Goal: Navigation & Orientation: Find specific page/section

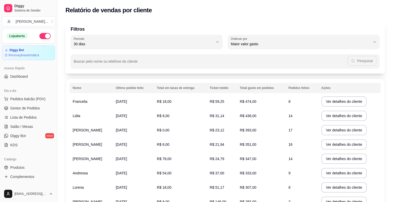
select select "30"
select select "HIGHEST_TOTAL_SPENT_WITH_ORDERS"
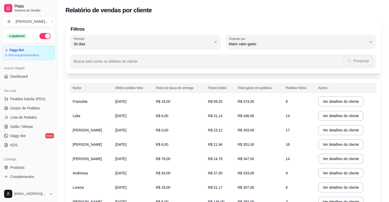
click at [33, 197] on span "Relatórios de vendas" at bounding box center [27, 199] width 34 height 5
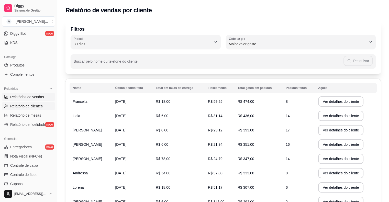
select select "ALL"
select select "0"
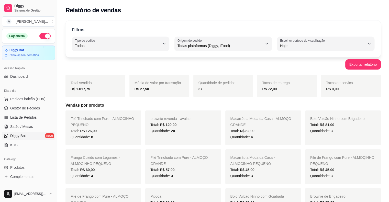
click at [19, 137] on span "Diggy Bot" at bounding box center [18, 135] width 16 height 5
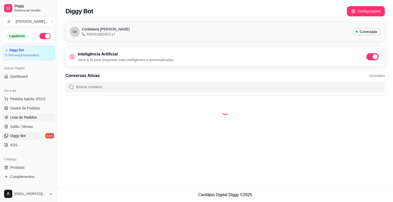
click at [35, 118] on span "Lista de Pedidos" at bounding box center [23, 117] width 27 height 5
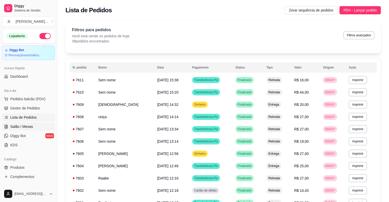
click at [35, 127] on link "Salão / Mesas" at bounding box center [28, 127] width 53 height 8
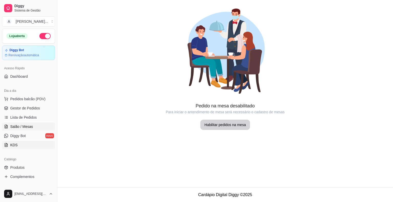
click at [30, 144] on link "KDS" at bounding box center [28, 145] width 53 height 8
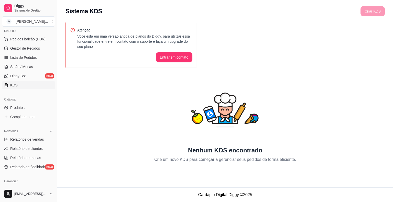
scroll to position [77, 0]
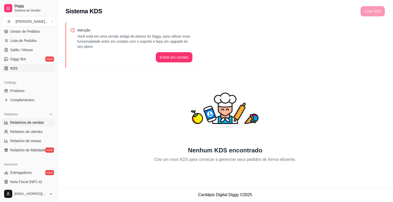
click at [31, 122] on span "Relatórios de vendas" at bounding box center [27, 122] width 34 height 5
select select "ALL"
select select "0"
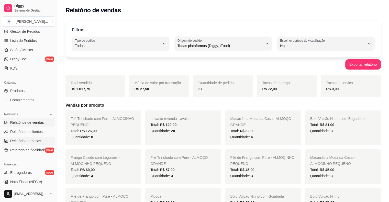
click at [32, 143] on span "Relatório de mesas" at bounding box center [25, 140] width 31 height 5
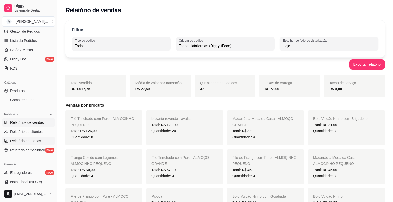
select select "TOTAL_OF_ORDERS"
select select "7"
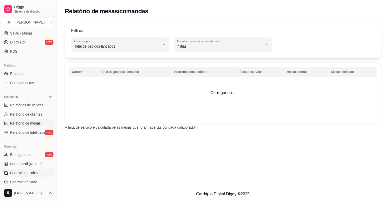
scroll to position [128, 0]
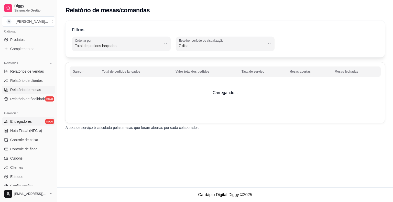
click at [30, 122] on span "Entregadores" at bounding box center [20, 121] width 21 height 5
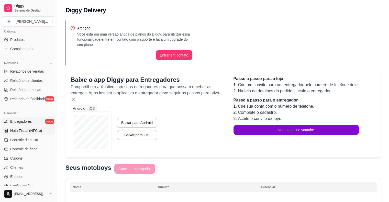
click at [30, 129] on span "Nota Fiscal (NFC-e)" at bounding box center [26, 130] width 32 height 5
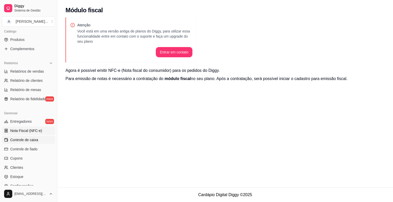
click at [31, 140] on span "Controle de caixa" at bounding box center [24, 139] width 28 height 5
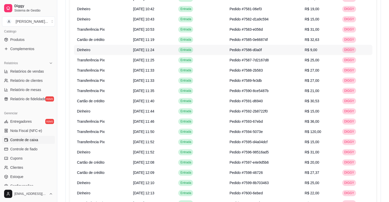
scroll to position [435, 0]
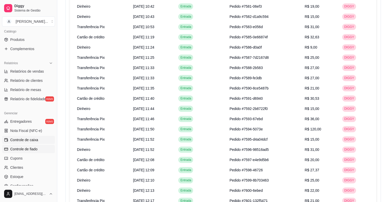
click at [23, 149] on span "Controle de fiado" at bounding box center [23, 149] width 27 height 5
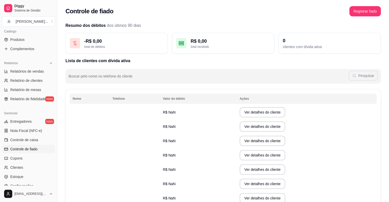
scroll to position [154, 0]
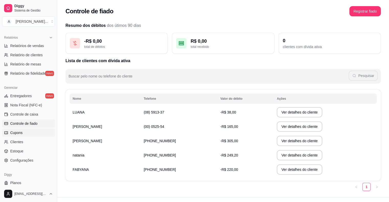
click at [28, 129] on link "Cupons" at bounding box center [28, 133] width 53 height 8
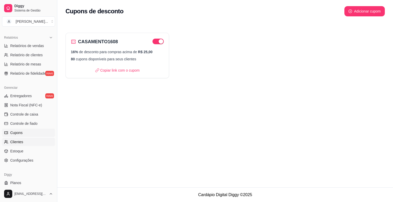
click at [27, 142] on link "Clientes" at bounding box center [28, 142] width 53 height 8
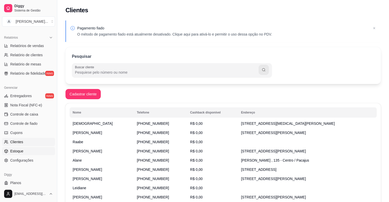
click at [27, 155] on link "Estoque" at bounding box center [28, 151] width 53 height 8
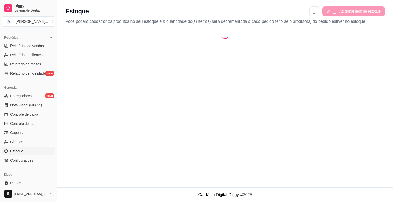
select select "QUANTITY_ORDER"
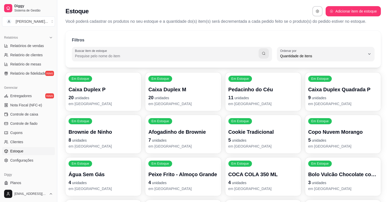
scroll to position [5, 0]
click at [31, 161] on span "Configurações" at bounding box center [21, 160] width 23 height 5
